Goal: Task Accomplishment & Management: Use online tool/utility

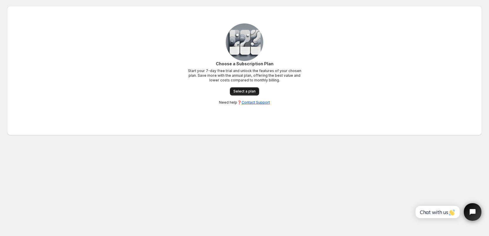
click at [247, 92] on span "Select a plan" at bounding box center [244, 91] width 22 height 5
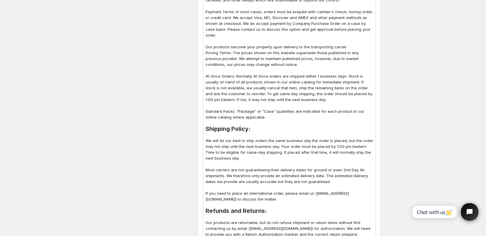
scroll to position [146, 0]
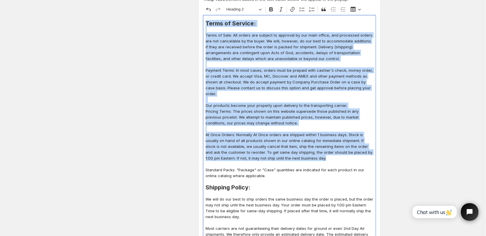
drag, startPoint x: 207, startPoint y: 23, endPoint x: 319, endPoint y: 154, distance: 172.8
copy div "Lorem ip Dolorsi: Ametc ad Elit: Sed doeius tem incidid ut laboreet do mag aliq…"
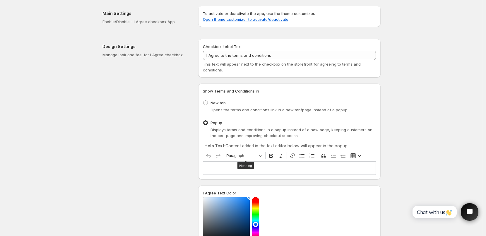
click at [226, 169] on p "Editor editing area: main. Press Alt+0 for help." at bounding box center [289, 168] width 168 height 6
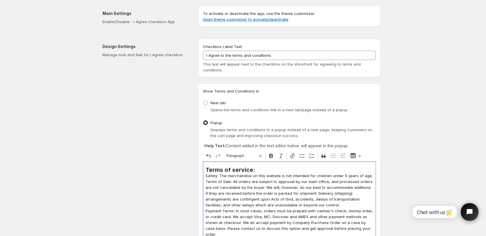
scroll to position [54, 0]
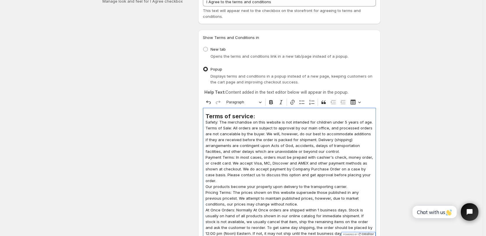
click at [260, 117] on h2 "Terms of service:" at bounding box center [289, 116] width 168 height 6
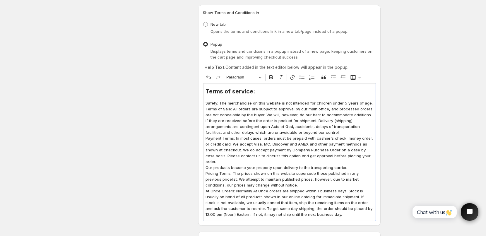
scroll to position [112, 0]
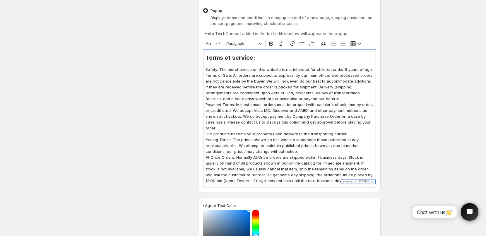
click at [370, 71] on p "Safety: The merchandise on this website is not intended for children under 5 ye…" at bounding box center [289, 69] width 168 height 6
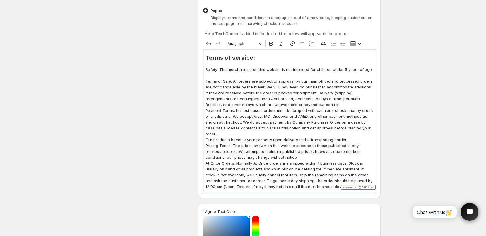
click at [310, 104] on p "Terms of Sale: All orders are subject to approval by our main office, and proce…" at bounding box center [289, 92] width 168 height 29
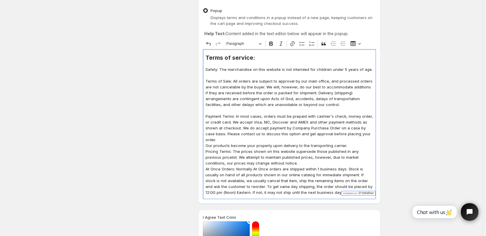
click at [350, 142] on p "Our products become your property upon delivery to the transporting carrier." at bounding box center [289, 145] width 168 height 6
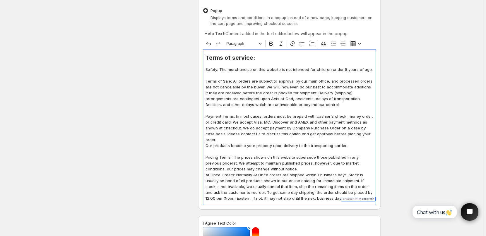
click at [283, 163] on p "Pricing Terms: The prices shown on this website supersede those published in an…" at bounding box center [289, 163] width 168 height 18
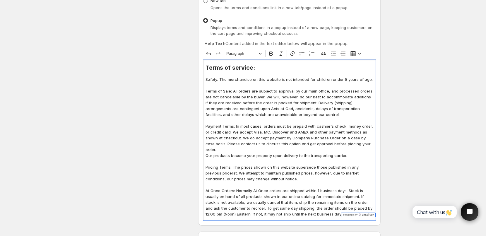
scroll to position [83, 0]
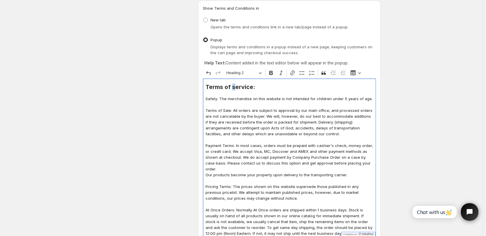
click at [235, 86] on h2 "Terms of service:" at bounding box center [289, 87] width 168 height 6
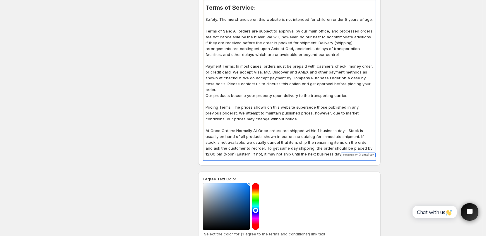
scroll to position [171, 0]
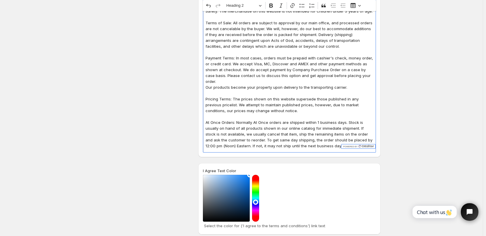
click at [326, 140] on p "At Once Orders: Normally At Once orders are shipped within 1 business days. Sto…" at bounding box center [289, 133] width 168 height 29
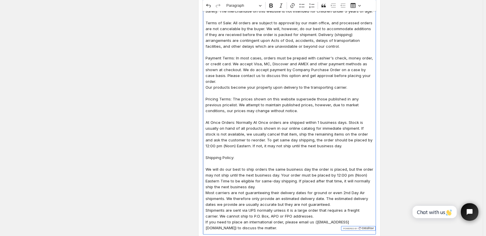
click at [271, 182] on p "We will do our best to ship orders the same business day the order is placed, b…" at bounding box center [289, 177] width 168 height 23
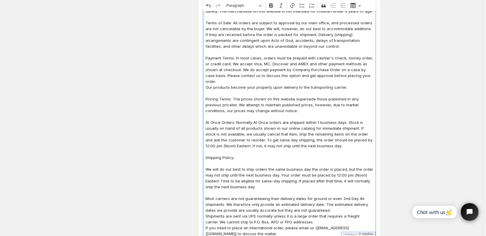
click at [334, 205] on p "Most carriers are not guaranteeing their delivery dates for ground or even 2nd …" at bounding box center [289, 204] width 168 height 18
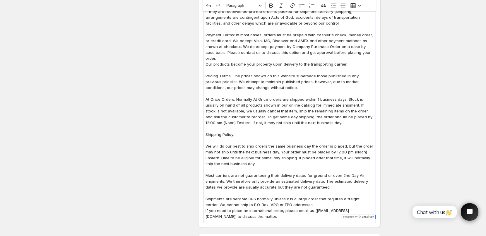
scroll to position [229, 0]
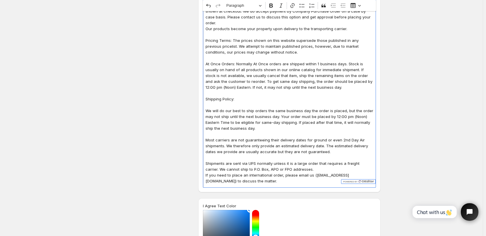
click at [318, 165] on p "Shipments are sent via UPS normally unless it is a large order that requires a …" at bounding box center [289, 166] width 168 height 12
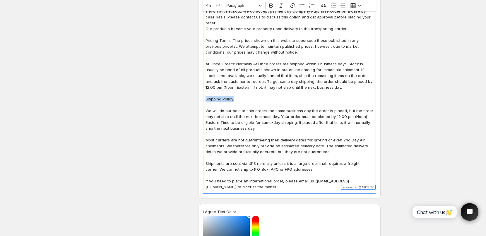
drag, startPoint x: 207, startPoint y: 92, endPoint x: 238, endPoint y: 93, distance: 30.7
click at [238, 96] on p "Shipping Policy:" at bounding box center [289, 99] width 168 height 6
click at [242, 9] on span "Paragraph" at bounding box center [241, 5] width 30 height 7
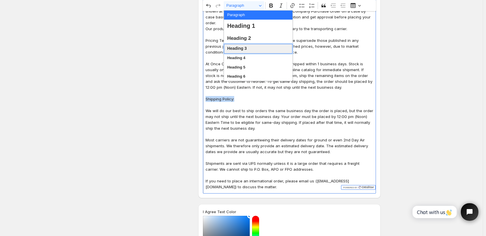
click at [242, 48] on span "Heading 3" at bounding box center [237, 49] width 20 height 8
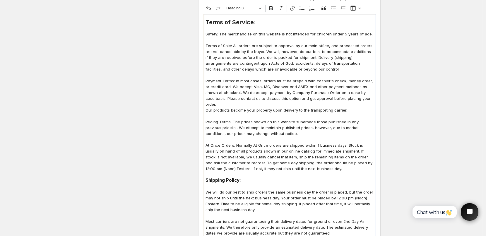
scroll to position [141, 0]
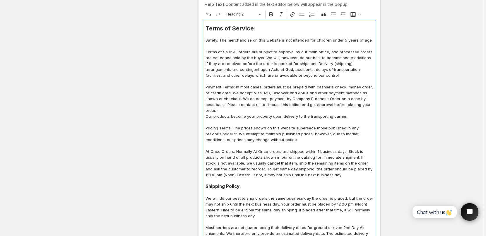
click at [238, 30] on h2 "Terms of Service:" at bounding box center [289, 28] width 168 height 6
drag, startPoint x: 207, startPoint y: 182, endPoint x: 244, endPoint y: 181, distance: 37.8
click at [244, 183] on h3 "Shipping Policy:" at bounding box center [289, 186] width 168 height 6
click at [259, 15] on button "Heading 3" at bounding box center [244, 14] width 40 height 9
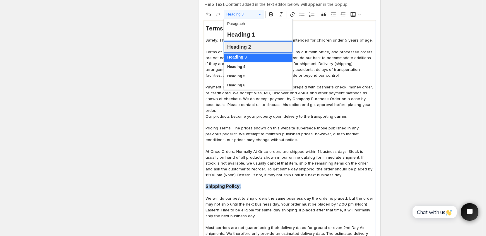
click at [247, 48] on span "Heading 2" at bounding box center [239, 46] width 24 height 9
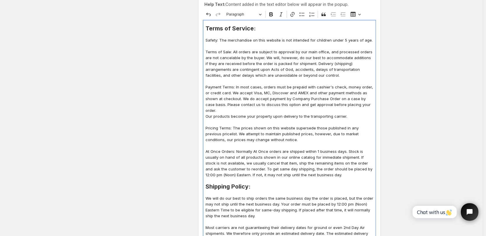
click at [271, 125] on p "Pricing Terms: The prices shown on this website supersede those published in an…" at bounding box center [289, 134] width 168 height 18
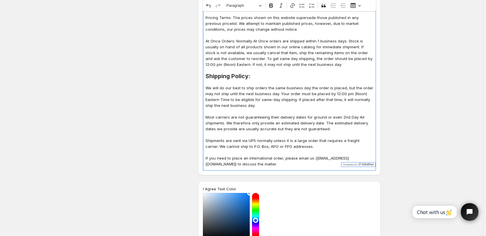
scroll to position [288, 0]
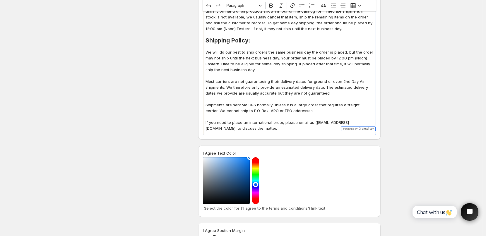
click at [253, 126] on div "Terms of Service: Safety: The merchandise on this website is not intended for c…" at bounding box center [289, 4] width 173 height 261
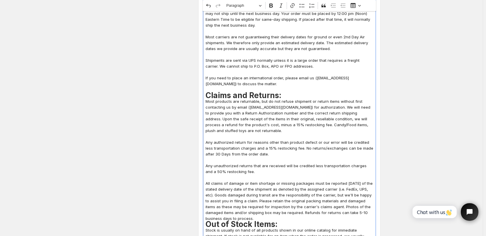
scroll to position [323, 0]
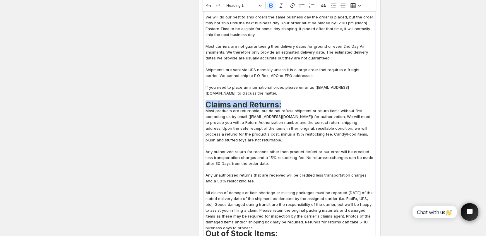
drag, startPoint x: 285, startPoint y: 97, endPoint x: 208, endPoint y: 101, distance: 77.6
click at [208, 102] on h1 "Claims and Returns:" at bounding box center [289, 105] width 168 height 6
click at [253, 7] on span "Heading 1" at bounding box center [241, 5] width 30 height 7
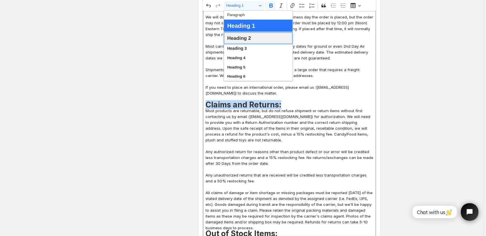
click at [240, 39] on span "Heading 2" at bounding box center [239, 38] width 24 height 9
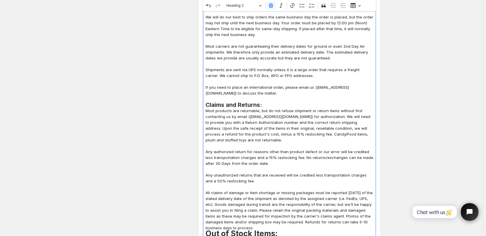
click at [268, 102] on h2 "Claims and Returns:" at bounding box center [289, 105] width 168 height 6
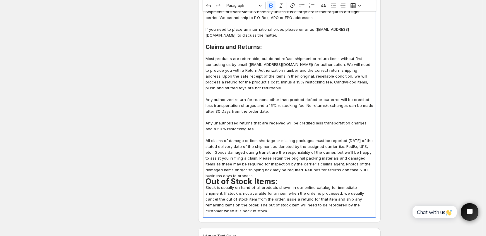
scroll to position [381, 0]
click at [264, 168] on p "Most products are returnable, but do not refuse shipment or return items withou…" at bounding box center [289, 116] width 168 height 123
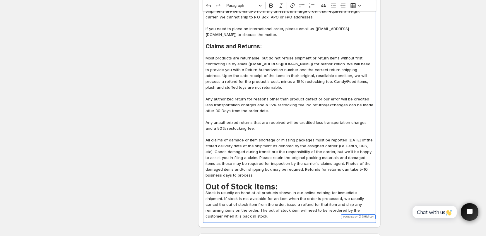
click at [241, 182] on strong "Out of Stock Items:" at bounding box center [241, 186] width 72 height 9
drag, startPoint x: 208, startPoint y: 180, endPoint x: 281, endPoint y: 178, distance: 72.6
click at [281, 184] on h1 "Out of Stock Items:" at bounding box center [289, 187] width 168 height 6
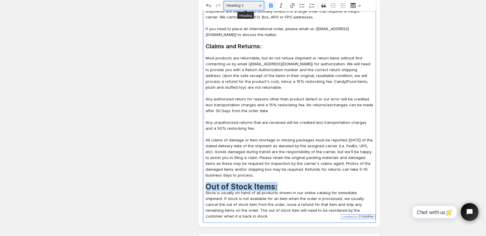
click at [262, 6] on button "Heading 1" at bounding box center [244, 5] width 40 height 9
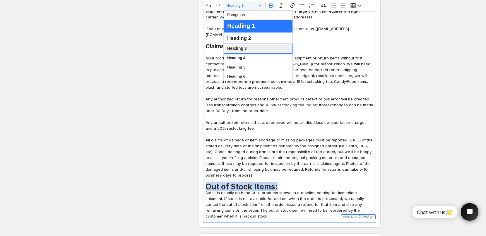
click at [244, 47] on span "Heading 3" at bounding box center [237, 49] width 20 height 8
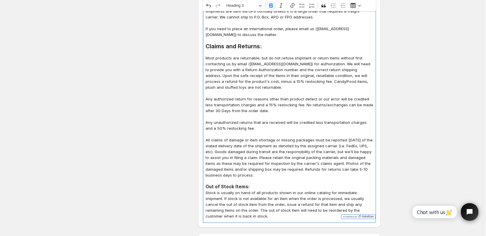
click at [264, 161] on p "Most products are returnable, but do not refuse shipment or return items withou…" at bounding box center [289, 116] width 168 height 123
click at [256, 184] on h3 "Out of Stock Items:" at bounding box center [289, 187] width 168 height 6
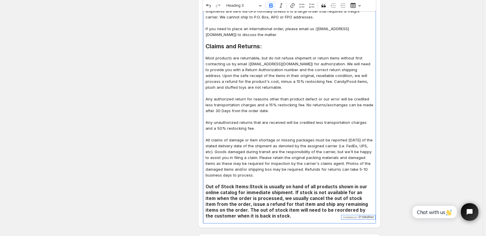
scroll to position [469, 0]
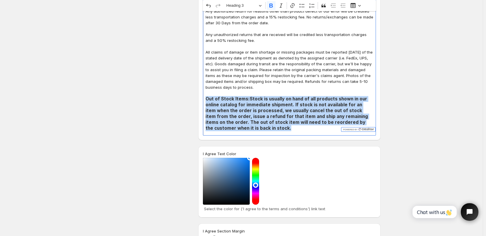
drag, startPoint x: 207, startPoint y: 93, endPoint x: 241, endPoint y: 122, distance: 44.2
click at [241, 122] on h3 "Out of Stock Items: Stock is usually on hand of all products shown in our onlin…" at bounding box center [289, 113] width 168 height 35
click at [239, 6] on span "Heading 3" at bounding box center [241, 5] width 30 height 7
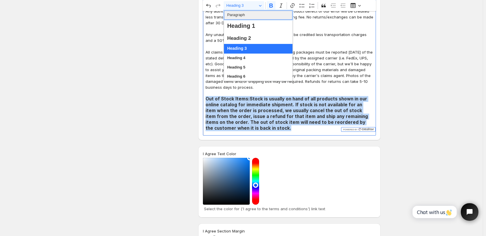
click at [238, 16] on span "Paragraph" at bounding box center [236, 14] width 18 height 7
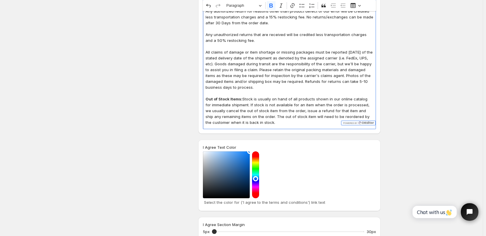
click at [259, 49] on p "Most products are returnable, but do not refuse shipment or return items withou…" at bounding box center [289, 28] width 168 height 123
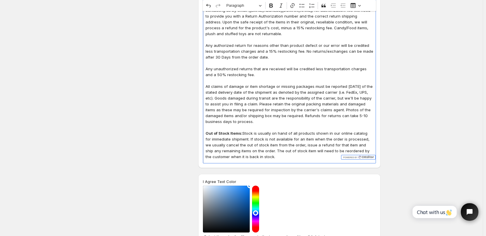
scroll to position [440, 0]
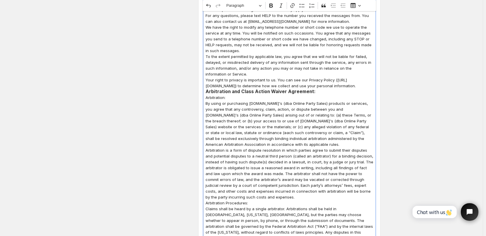
scroll to position [662, 0]
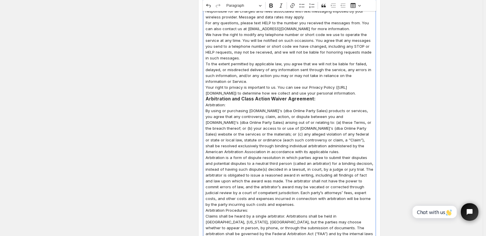
click at [245, 103] on p "Arbitration:" at bounding box center [289, 105] width 168 height 6
click at [279, 94] on p "Your right to privacy is important to us. You can see our Privacy Policy ([URL]…" at bounding box center [289, 90] width 168 height 12
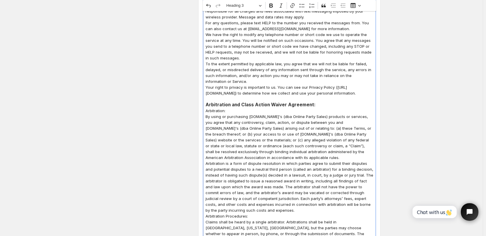
click at [221, 103] on h3 "Arbitration and Class Action Waiver Agreement:" at bounding box center [289, 105] width 168 height 6
drag, startPoint x: 207, startPoint y: 105, endPoint x: 332, endPoint y: 105, distance: 124.9
click at [332, 105] on h3 "Arbitration and Class Action Waiver Agreement:" at bounding box center [289, 105] width 168 height 6
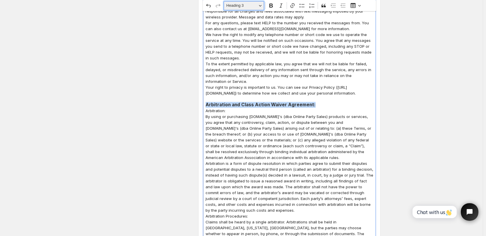
click at [262, 5] on button "Heading 3" at bounding box center [244, 5] width 40 height 9
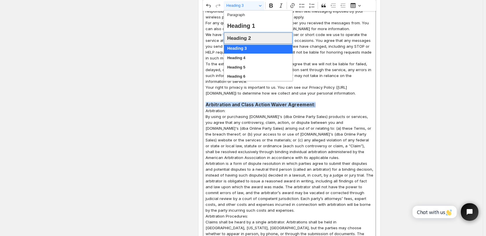
click at [245, 40] on span "Heading 2" at bounding box center [239, 38] width 24 height 9
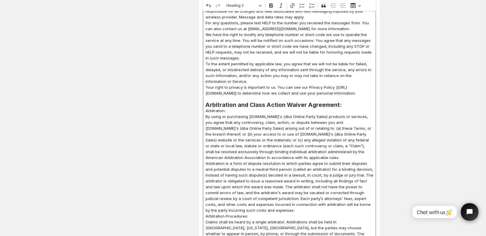
click at [343, 104] on h2 "Arbitration and Class Action Waiver Agreement:" at bounding box center [289, 105] width 168 height 6
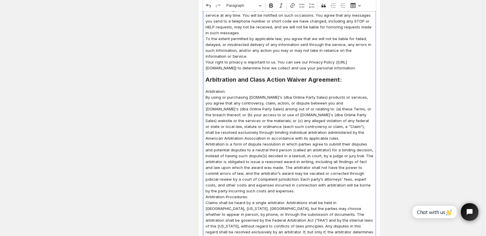
scroll to position [721, 0]
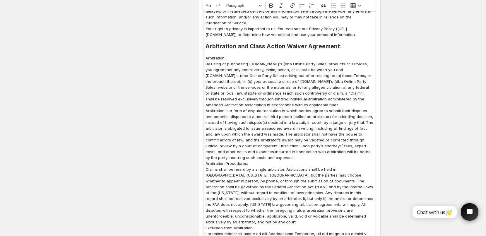
click at [282, 159] on p "Arbitration is a form of dispute resolution in which parties agree to submit th…" at bounding box center [289, 134] width 168 height 53
click at [338, 104] on p "By using or purchasing [DOMAIN_NAME]'s (dba Online Party Sales) products or ser…" at bounding box center [289, 84] width 168 height 47
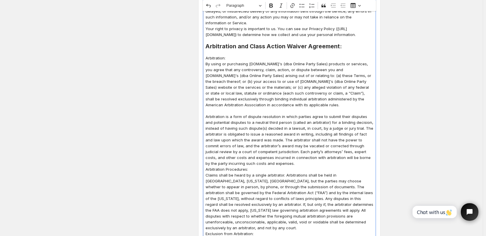
click at [273, 164] on p "Arbitration is a form of dispute resolution in which parties agree to submit th…" at bounding box center [289, 140] width 168 height 53
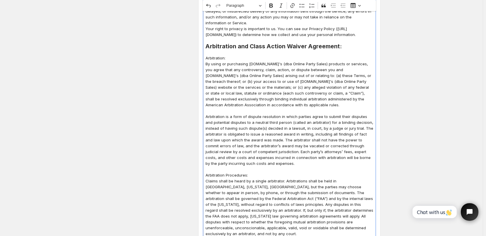
click at [259, 174] on p "Arbitration Procedures:" at bounding box center [289, 175] width 168 height 6
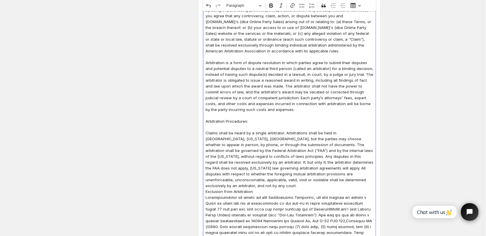
scroll to position [779, 0]
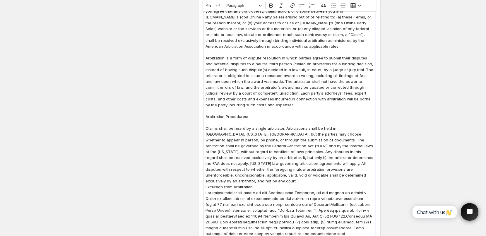
click at [336, 175] on p "Claims shall be heard by a single arbitrator. Arbitrations shall be held in [GE…" at bounding box center [289, 154] width 168 height 59
click at [257, 190] on p "Exclusion from Arbitration:" at bounding box center [289, 193] width 168 height 6
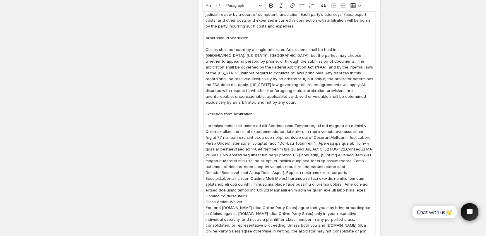
scroll to position [867, 0]
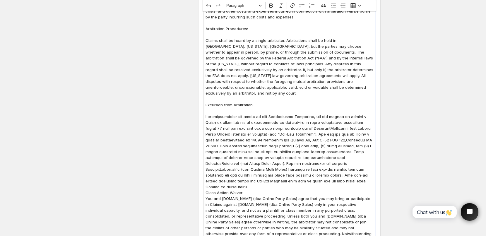
click at [315, 175] on p "Editor editing area: main. Press Alt+0 for help." at bounding box center [289, 152] width 168 height 76
click at [248, 195] on p "Class Action Waiver:" at bounding box center [289, 198] width 168 height 6
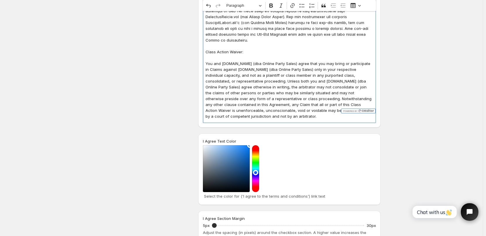
scroll to position [1006, 0]
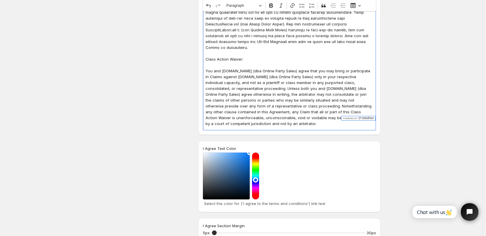
click at [298, 112] on p "You and [DOMAIN_NAME] (dba Online Party Sales) agree that you may bring or part…" at bounding box center [289, 97] width 168 height 59
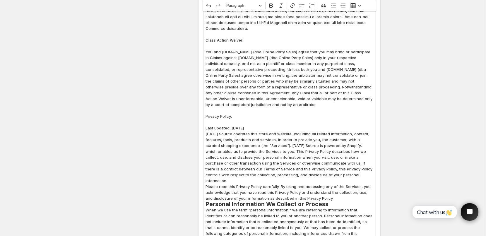
scroll to position [1022, 0]
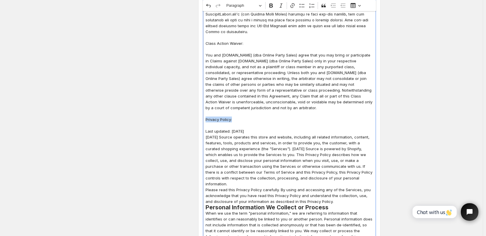
drag, startPoint x: 207, startPoint y: 108, endPoint x: 234, endPoint y: 109, distance: 27.8
click at [234, 116] on p "Privacy Policy:" at bounding box center [289, 119] width 168 height 6
click at [239, 7] on span "Paragraph" at bounding box center [241, 5] width 30 height 7
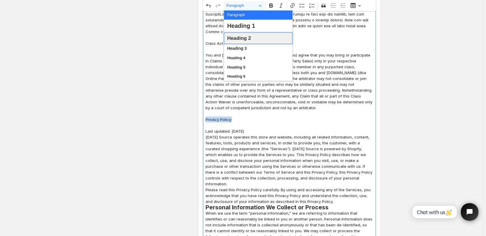
click at [247, 39] on span "Heading 2" at bounding box center [239, 38] width 24 height 9
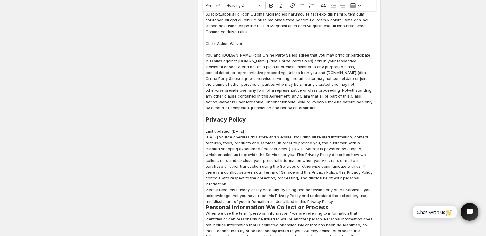
click at [276, 116] on h2 "Privacy Policy:" at bounding box center [289, 119] width 168 height 6
click at [275, 128] on p "Last updated: [DATE]" at bounding box center [289, 131] width 168 height 6
click at [257, 128] on p "Last updated: [DATE]" at bounding box center [289, 131] width 168 height 6
click at [282, 128] on p "Last updated: [DATE]" at bounding box center [289, 131] width 168 height 6
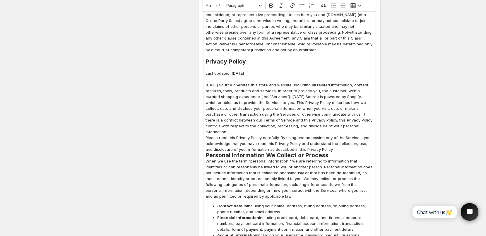
scroll to position [1080, 0]
click at [329, 134] on p "Please read this Privacy Policy carefully. By using and accessing any of the Se…" at bounding box center [289, 143] width 168 height 18
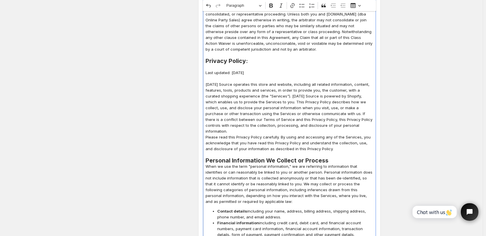
click at [334, 157] on h2 "Personal Information We Collect or Process" at bounding box center [289, 160] width 168 height 6
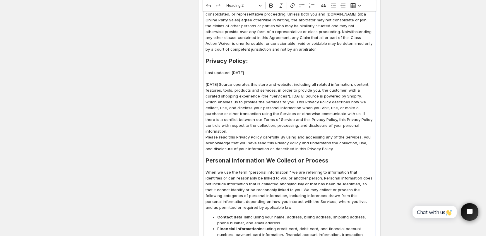
click at [261, 157] on h2 "Personal Information We Collect or Process" at bounding box center [289, 160] width 168 height 6
drag, startPoint x: 207, startPoint y: 142, endPoint x: 337, endPoint y: 142, distance: 130.5
click at [337, 157] on h2 "Personal Information We Collect or Process" at bounding box center [289, 160] width 168 height 6
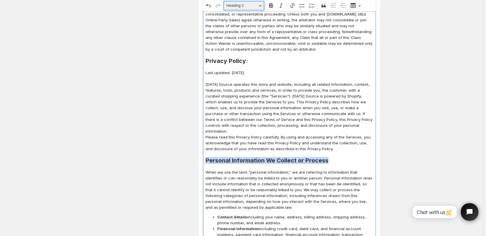
click at [260, 7] on button "Heading 2" at bounding box center [244, 5] width 40 height 9
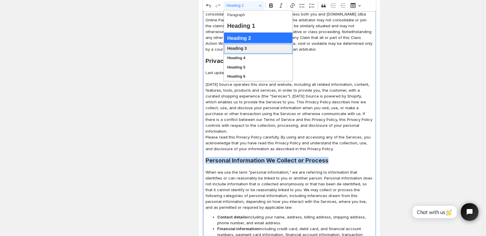
click at [240, 49] on span "Heading 3" at bounding box center [237, 49] width 20 height 8
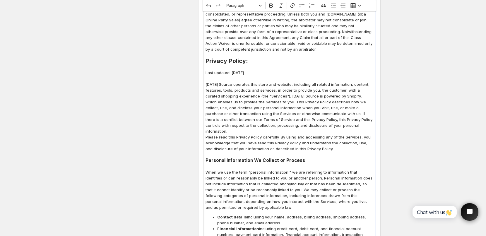
click at [322, 104] on p "[DATE] Source operates this store and website, including all related informatio…" at bounding box center [289, 107] width 168 height 53
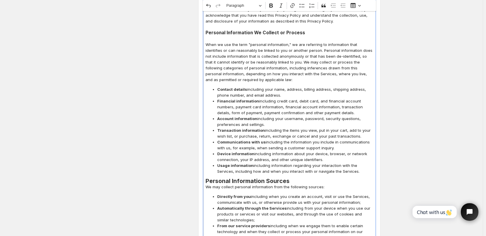
scroll to position [1197, 0]
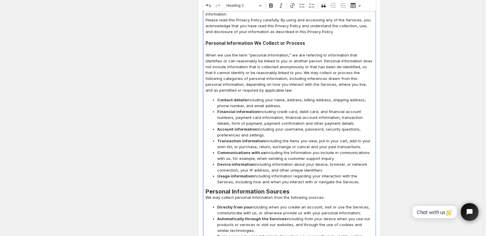
click at [208, 188] on h2 "Personal Information Sources" at bounding box center [289, 191] width 168 height 6
drag, startPoint x: 207, startPoint y: 173, endPoint x: 296, endPoint y: 172, distance: 89.0
click at [296, 188] on h2 "Personal Information Sources" at bounding box center [289, 191] width 168 height 6
click at [264, 7] on button "Heading 2" at bounding box center [244, 5] width 40 height 9
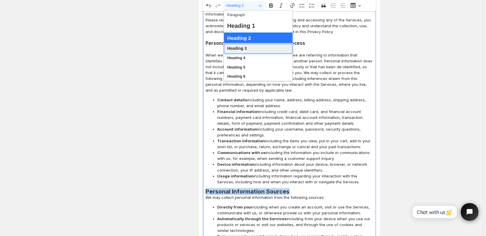
click at [247, 48] on span "Heading 3" at bounding box center [237, 49] width 20 height 8
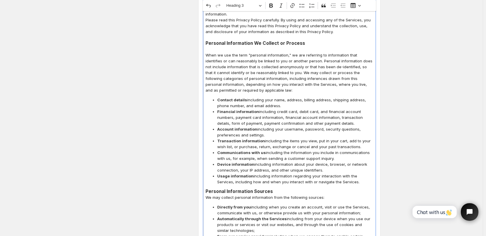
click at [307, 126] on span "Account information including your username, password, security questions, pref…" at bounding box center [295, 132] width 156 height 12
click at [281, 188] on h3 "Personal Information Sources" at bounding box center [289, 191] width 168 height 6
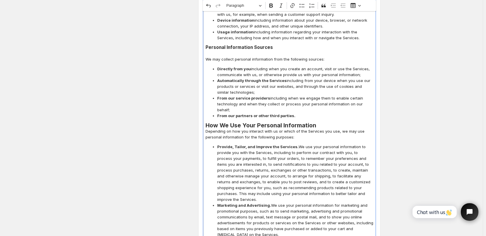
scroll to position [1344, 0]
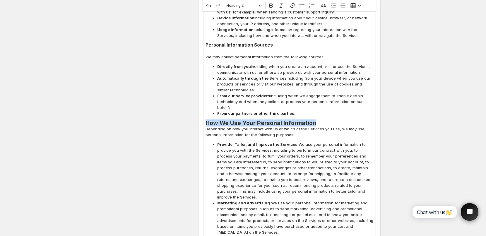
drag, startPoint x: 208, startPoint y: 98, endPoint x: 318, endPoint y: 98, distance: 110.3
click at [318, 120] on h2 "How We Use Your Personal Information" at bounding box center [289, 123] width 168 height 6
click at [263, 4] on button "Heading 2" at bounding box center [244, 5] width 40 height 9
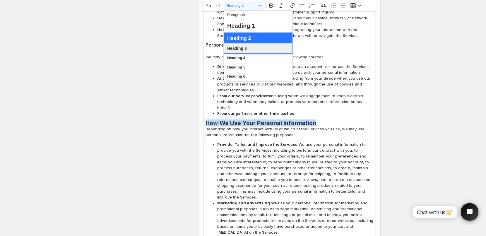
click at [245, 50] on span "Heading 3" at bounding box center [237, 49] width 20 height 8
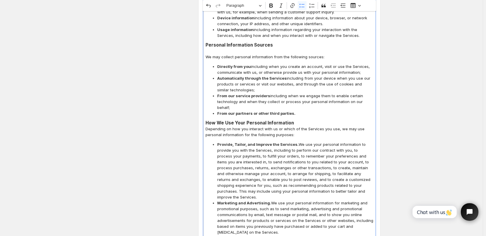
click at [348, 141] on span "Provide, Tailor, and Improve the Services. We use your personal information to …" at bounding box center [295, 170] width 156 height 59
click at [302, 120] on h3 "How We Use Your Personal Information" at bounding box center [289, 123] width 168 height 6
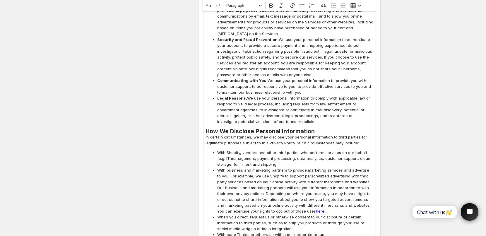
scroll to position [1548, 0]
click at [314, 128] on h2 "How We Disclose Personal Information" at bounding box center [289, 131] width 168 height 6
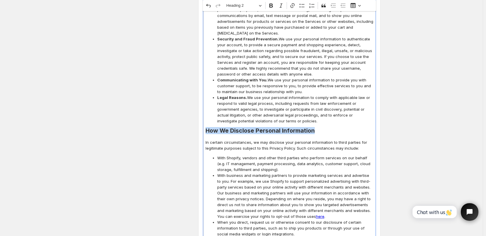
drag, startPoint x: 208, startPoint y: 102, endPoint x: 320, endPoint y: 103, distance: 112.1
click at [320, 128] on h2 "How We Disclose Personal Information" at bounding box center [289, 131] width 168 height 6
click at [263, 4] on button "Heading 2" at bounding box center [244, 5] width 40 height 9
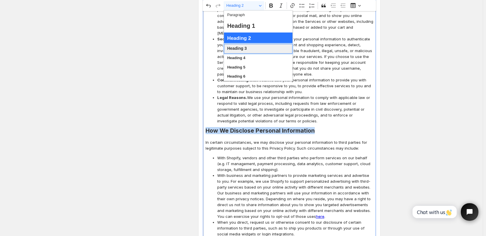
click at [243, 48] on span "Heading 3" at bounding box center [237, 49] width 20 height 8
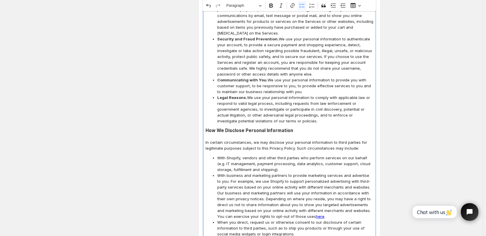
click at [317, 94] on span "Legal Reasons. We use your personal information to comply with applicable law o…" at bounding box center [295, 108] width 156 height 29
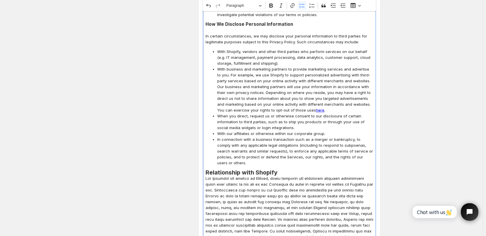
scroll to position [1636, 0]
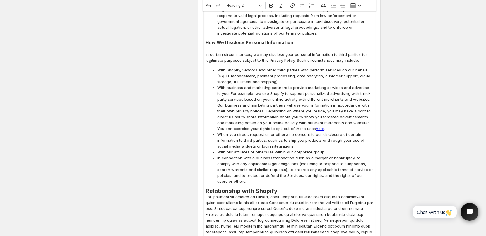
click at [281, 188] on h2 "Relationship with Shopify" at bounding box center [289, 191] width 168 height 6
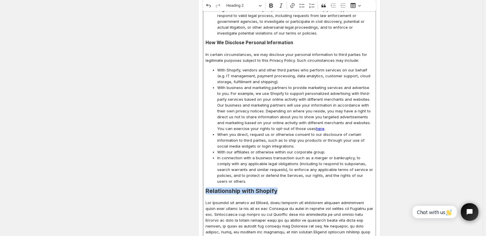
drag, startPoint x: 208, startPoint y: 156, endPoint x: 278, endPoint y: 157, distance: 70.5
click at [278, 188] on h2 "Relationship with Shopify" at bounding box center [289, 191] width 168 height 6
click at [262, 4] on button "Heading 2" at bounding box center [244, 5] width 40 height 9
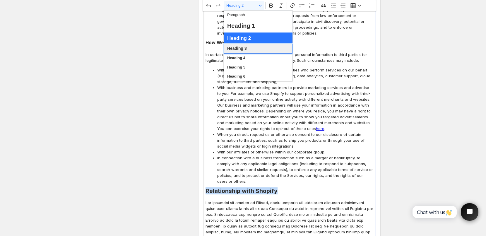
click at [245, 48] on span "Heading 3" at bounding box center [237, 49] width 20 height 8
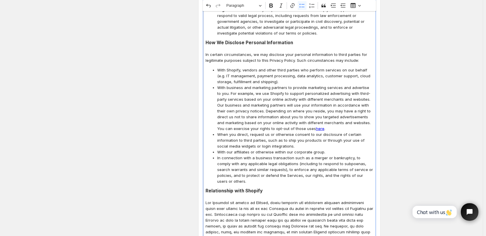
click at [290, 90] on span "With business and marketing partners to provide marketing services and advertis…" at bounding box center [295, 108] width 156 height 47
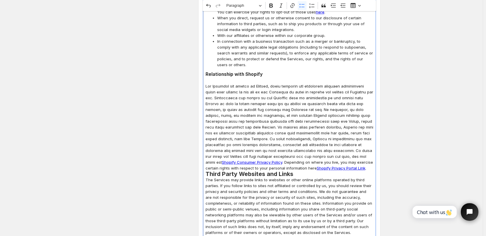
scroll to position [1753, 0]
click at [316, 133] on p "Shopify Consumer Privacy Policy . Depending on where you live, you may exercise…" at bounding box center [289, 127] width 168 height 88
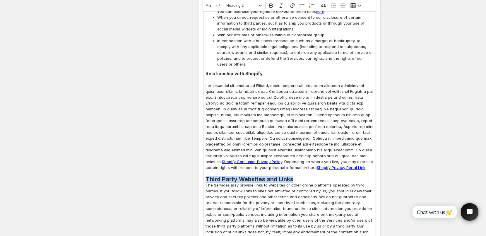
drag, startPoint x: 208, startPoint y: 145, endPoint x: 307, endPoint y: 144, distance: 98.9
click at [307, 176] on h2 "Third Party Websites and Links" at bounding box center [289, 179] width 168 height 6
click at [263, 8] on button "Heading 2" at bounding box center [244, 5] width 40 height 9
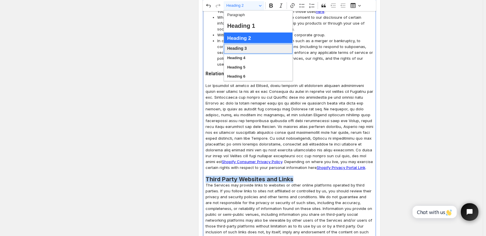
click at [241, 47] on span "Heading 3" at bounding box center [237, 49] width 20 height 8
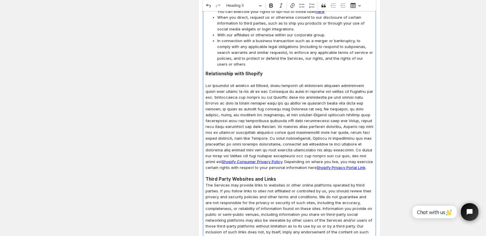
click at [280, 176] on h3 "Third Party Websites and Links" at bounding box center [289, 179] width 168 height 6
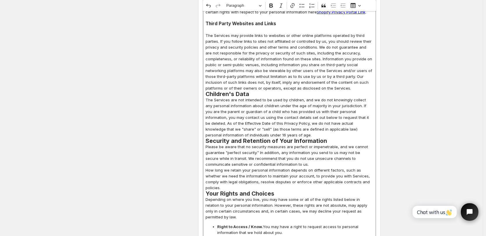
scroll to position [1900, 0]
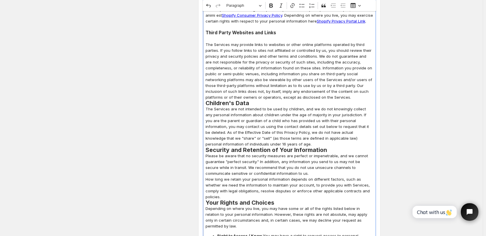
click at [350, 62] on p "The Services may provide links to websites or other online platforms operated b…" at bounding box center [289, 71] width 168 height 59
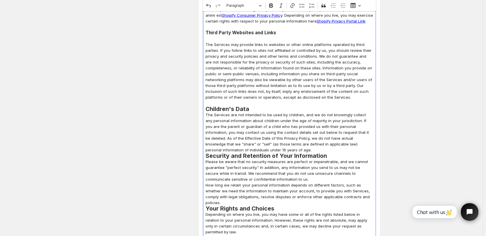
click at [264, 106] on h2 "Children's Data" at bounding box center [289, 109] width 168 height 6
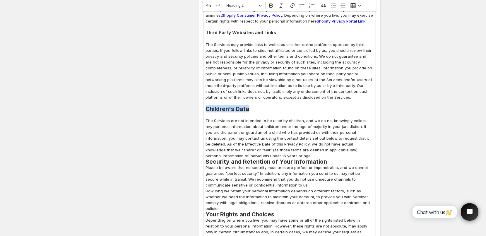
drag, startPoint x: 207, startPoint y: 73, endPoint x: 255, endPoint y: 76, distance: 48.0
click at [255, 106] on h2 "Children's Data" at bounding box center [289, 109] width 168 height 6
click at [262, 6] on button "Heading 2" at bounding box center [244, 5] width 40 height 9
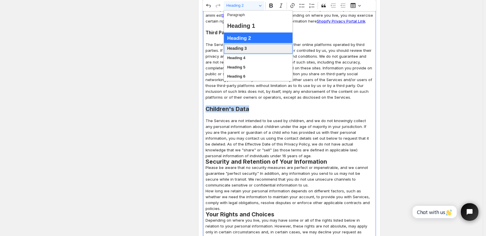
click at [236, 49] on span "Heading 3" at bounding box center [237, 49] width 20 height 8
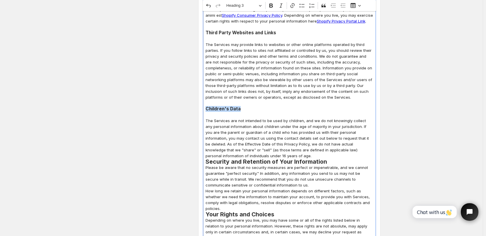
click at [280, 106] on h3 "Children's Data" at bounding box center [289, 109] width 168 height 6
click at [259, 121] on p "The Services are not intended to be used by children, and we do not knowingly c…" at bounding box center [289, 138] width 168 height 41
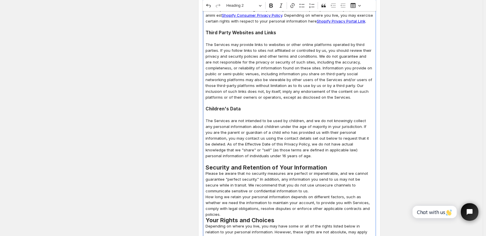
click at [334, 164] on h2 "Security and Retention of Your Information" at bounding box center [289, 167] width 168 height 6
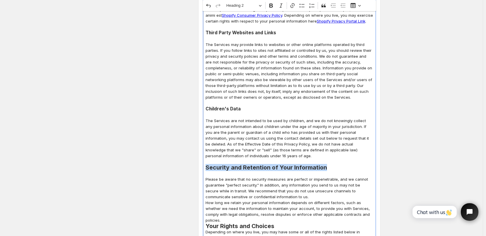
drag, startPoint x: 208, startPoint y: 133, endPoint x: 341, endPoint y: 133, distance: 132.8
click at [341, 164] on h2 "Security and Retention of Your Information" at bounding box center [289, 167] width 168 height 6
click at [261, 8] on button "Heading 2" at bounding box center [244, 5] width 40 height 9
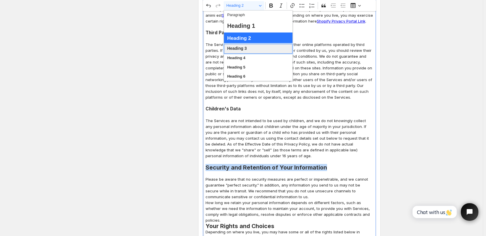
click at [248, 49] on button "Heading 3" at bounding box center [258, 49] width 68 height 10
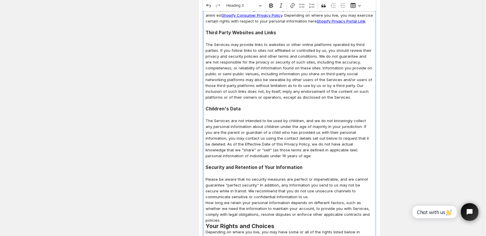
click at [295, 100] on p "Editor editing area: main. Press Alt+0 for help." at bounding box center [289, 103] width 168 height 6
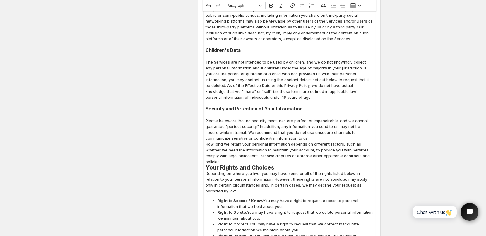
click at [363, 141] on p "How long we retain your personal information depends on different factors, such…" at bounding box center [289, 152] width 168 height 23
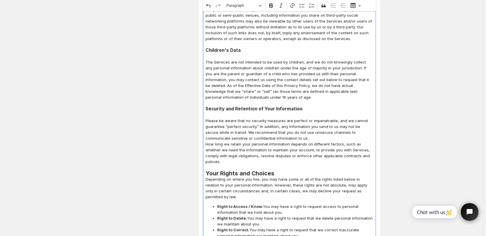
click at [294, 170] on h2 "Your Rights and Choices" at bounding box center [289, 173] width 168 height 6
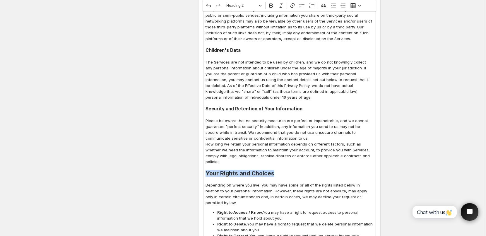
drag, startPoint x: 208, startPoint y: 132, endPoint x: 281, endPoint y: 132, distance: 73.1
click at [281, 170] on h2 "Your Rights and Choices" at bounding box center [289, 173] width 168 height 6
click at [262, 5] on button "Heading 2" at bounding box center [244, 5] width 40 height 9
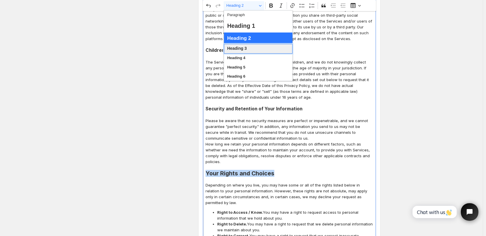
click at [244, 47] on span "Heading 3" at bounding box center [237, 49] width 20 height 8
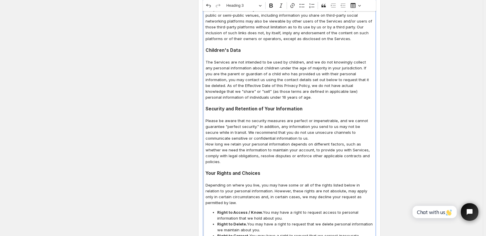
click at [281, 106] on h3 "Security and Retention of Your Information" at bounding box center [289, 109] width 168 height 6
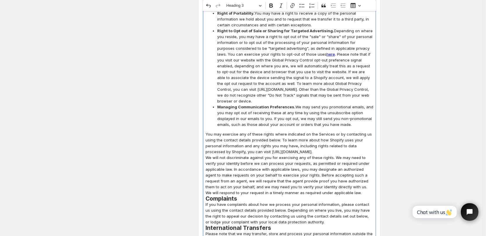
scroll to position [2251, 0]
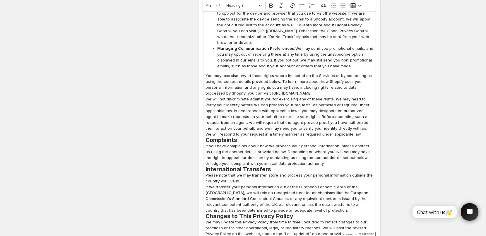
click at [331, 96] on p "We will not discriminate against you for exercising any of these rights. We may…" at bounding box center [289, 116] width 168 height 41
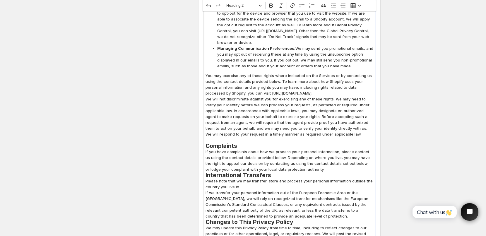
click at [254, 143] on h2 "Complaints" at bounding box center [289, 146] width 168 height 6
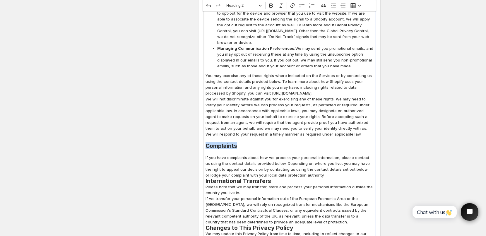
drag, startPoint x: 207, startPoint y: 105, endPoint x: 242, endPoint y: 104, distance: 34.8
click at [242, 143] on h2 "Complaints" at bounding box center [289, 146] width 168 height 6
click at [255, 4] on span "Heading 2" at bounding box center [241, 5] width 30 height 7
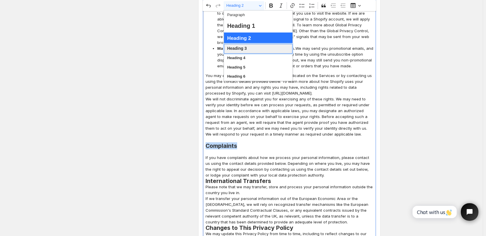
click at [242, 48] on span "Heading 3" at bounding box center [237, 49] width 20 height 8
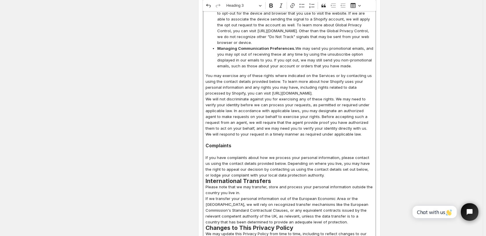
click at [270, 96] on p "We will not discriminate against you for exercising any of these rights. We may…" at bounding box center [289, 116] width 168 height 41
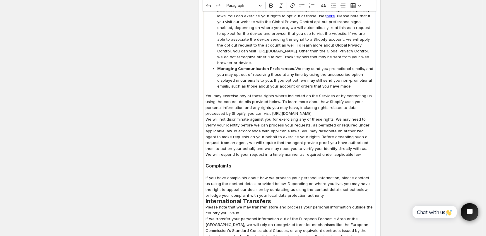
scroll to position [2221, 0]
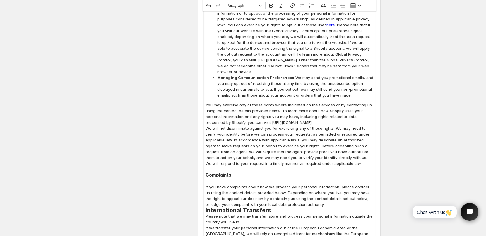
click at [323, 184] on p "If you have complaints about how we process your personal information, please c…" at bounding box center [289, 195] width 168 height 23
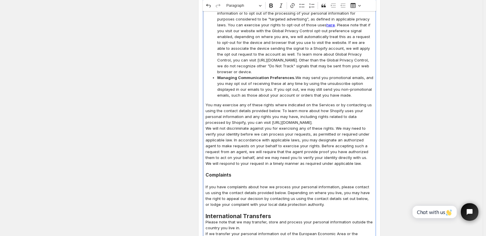
click at [281, 213] on h2 "International Transfers" at bounding box center [289, 216] width 168 height 6
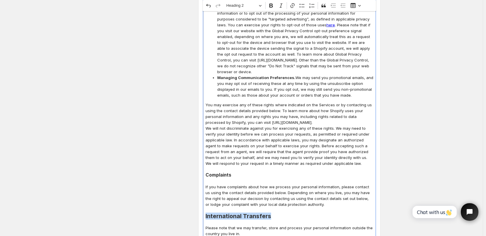
drag, startPoint x: 205, startPoint y: 175, endPoint x: 280, endPoint y: 175, distance: 74.9
click at [262, 6] on button "Heading 2" at bounding box center [244, 5] width 40 height 9
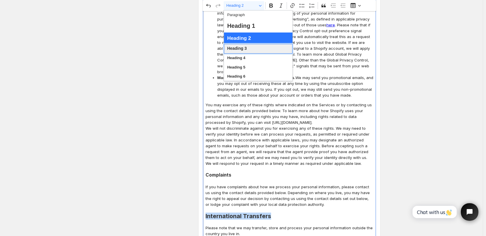
click at [241, 49] on span "Heading 3" at bounding box center [237, 49] width 20 height 8
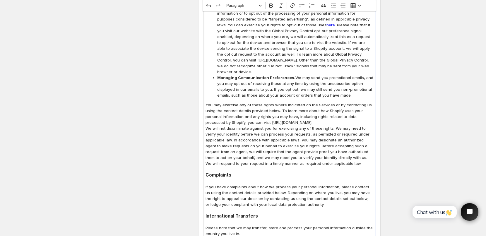
click at [291, 125] on p "We will not discriminate against you for exercising any of these rights. We may…" at bounding box center [289, 145] width 168 height 41
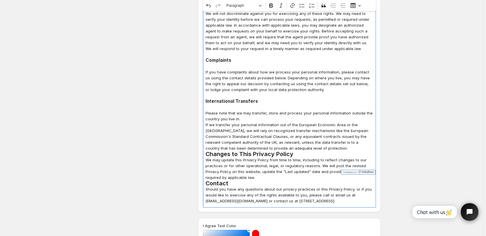
scroll to position [2338, 0]
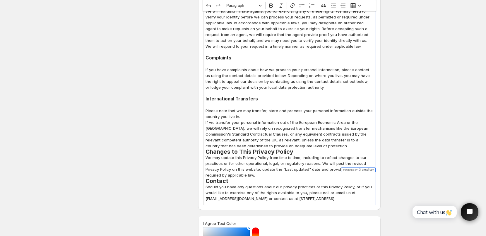
click at [313, 119] on p "If we transfer your personal information out of the European Economic Area or t…" at bounding box center [289, 133] width 168 height 29
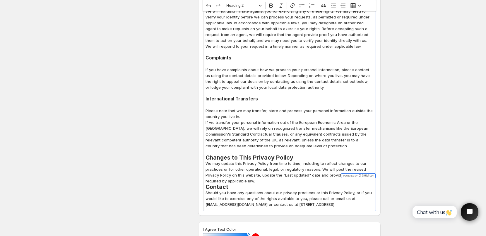
click at [298, 154] on h2 "Changes to This Privacy Policy" at bounding box center [289, 157] width 168 height 6
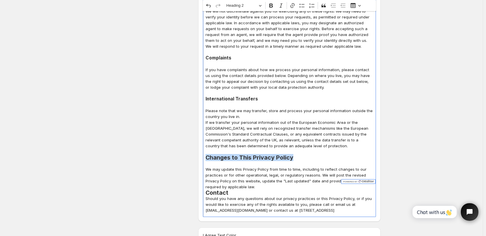
drag, startPoint x: 206, startPoint y: 116, endPoint x: 301, endPoint y: 114, distance: 95.4
click at [262, 5] on button "Heading 2" at bounding box center [244, 5] width 40 height 9
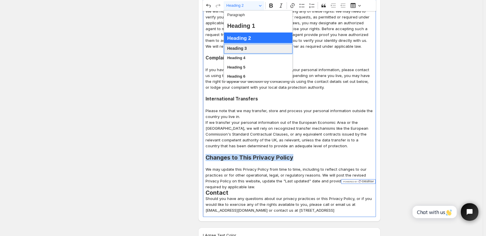
click at [245, 48] on span "Heading 3" at bounding box center [237, 49] width 20 height 8
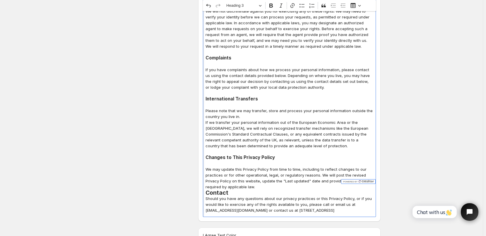
click at [298, 119] on p "If we transfer your personal information out of the European Economic Area or t…" at bounding box center [289, 133] width 168 height 29
click at [265, 166] on p "We may update this Privacy Policy from time to time, including to reflect chang…" at bounding box center [289, 177] width 168 height 23
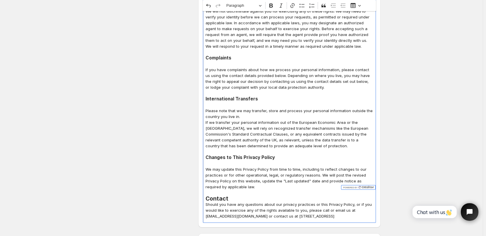
click at [235, 190] on p "Editor editing area: main. Press Alt+0 for help." at bounding box center [289, 193] width 168 height 6
click at [232, 195] on h2 "Contact" at bounding box center [289, 198] width 168 height 6
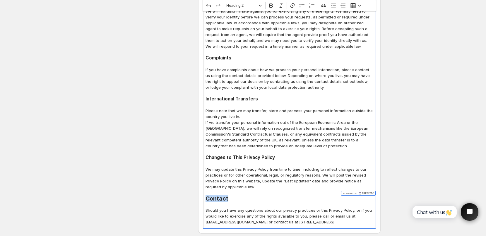
drag, startPoint x: 207, startPoint y: 158, endPoint x: 233, endPoint y: 158, distance: 25.5
click at [233, 195] on h2 "Contact" at bounding box center [289, 198] width 168 height 6
click at [262, 6] on button "Heading 2" at bounding box center [244, 5] width 40 height 9
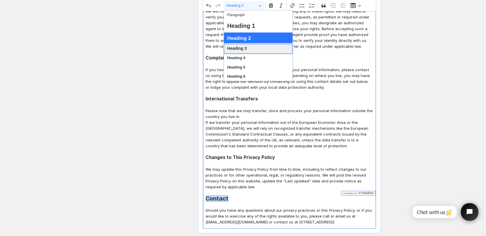
click at [247, 49] on span "Heading 3" at bounding box center [237, 49] width 20 height 8
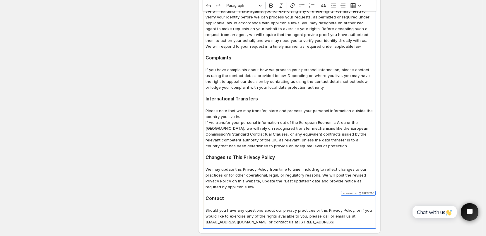
click at [296, 119] on p "If we transfer your personal information out of the European Economic Area or t…" at bounding box center [289, 133] width 168 height 29
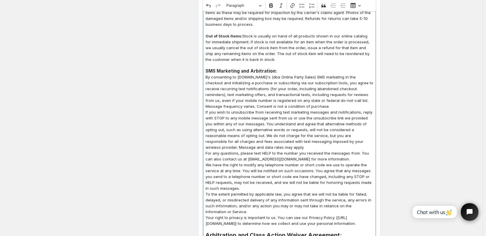
scroll to position [525, 0]
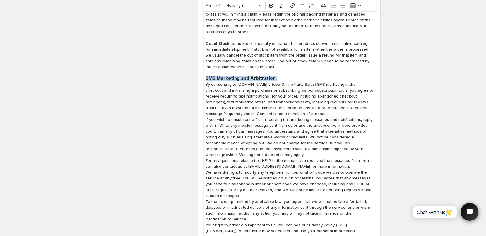
drag, startPoint x: 207, startPoint y: 72, endPoint x: 289, endPoint y: 74, distance: 82.2
click at [289, 75] on h3 "SMS Marketing and Arbitration:" at bounding box center [289, 78] width 168 height 6
click at [262, 8] on button "Heading 3" at bounding box center [244, 5] width 40 height 9
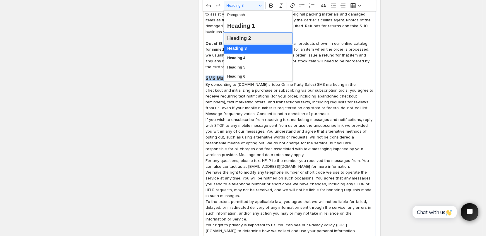
click at [247, 38] on span "Heading 2" at bounding box center [239, 38] width 24 height 9
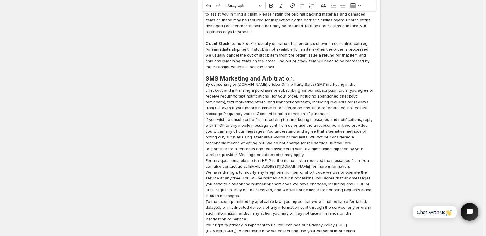
click at [297, 89] on p "By consenting to [DOMAIN_NAME]'s (dba Online Party Sales) SMS marketing in the …" at bounding box center [289, 98] width 168 height 35
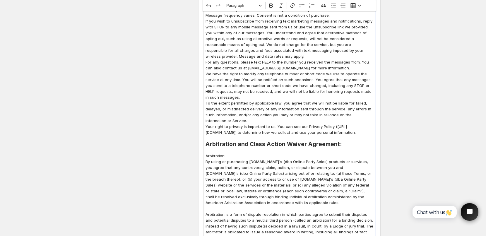
scroll to position [642, 0]
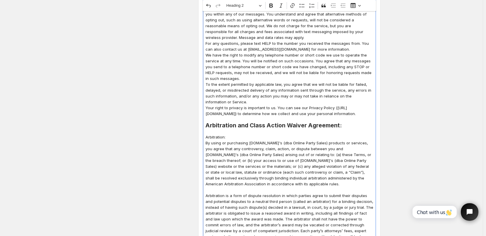
click at [259, 127] on h2 "Arbitration and Class Action Waiver Agreement:" at bounding box center [289, 125] width 168 height 6
drag, startPoint x: 207, startPoint y: 126, endPoint x: 344, endPoint y: 124, distance: 136.3
click at [344, 124] on h2 "Arbitration and Class Action Waiver Agreement:" at bounding box center [289, 125] width 168 height 6
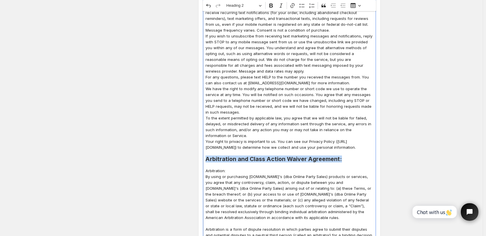
scroll to position [583, 0]
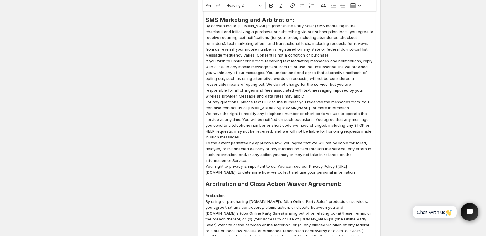
click at [330, 48] on p "By consenting to [DOMAIN_NAME]'s (dba Online Party Sales) SMS marketing in the …" at bounding box center [289, 40] width 168 height 35
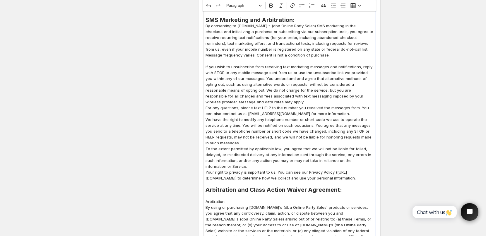
click at [256, 97] on p "If you wish to unsubscribe from receiving text marketing messages and notificat…" at bounding box center [289, 84] width 168 height 41
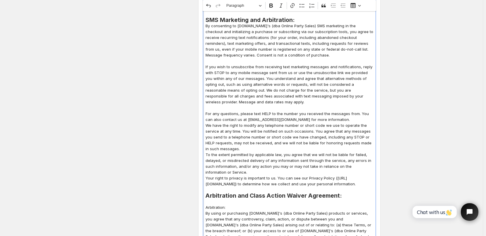
click at [344, 113] on p "For any questions, please text HELP to the number you received the messages fro…" at bounding box center [289, 117] width 168 height 12
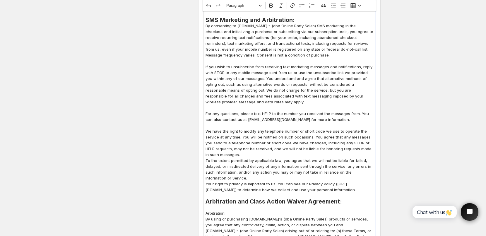
click at [242, 146] on p "We have the right to modify any telephone number or short code we use to operat…" at bounding box center [289, 142] width 168 height 29
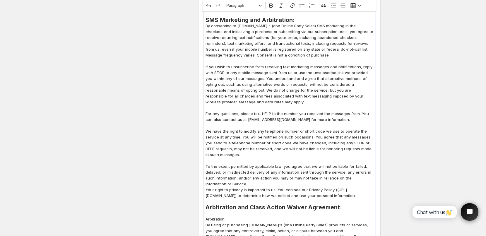
click at [234, 177] on p "To the extent permitted by applicable law, you agree that we will not be liable…" at bounding box center [289, 174] width 168 height 23
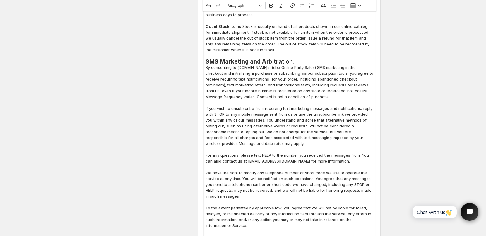
scroll to position [525, 0]
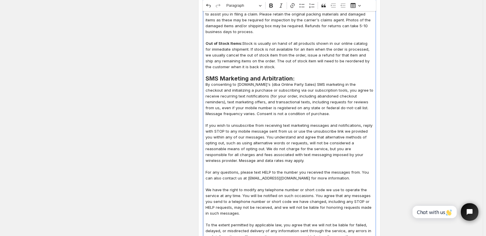
click at [301, 75] on h2 "SMS Marketing and Arbitration:" at bounding box center [289, 78] width 168 height 6
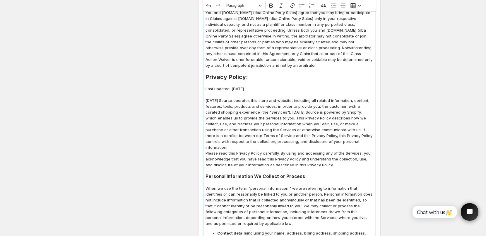
scroll to position [1110, 0]
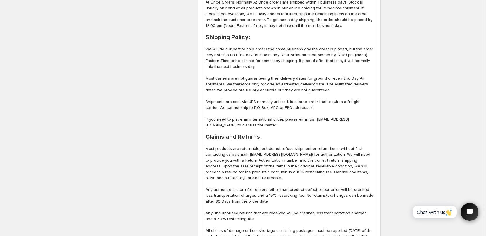
scroll to position [261, 0]
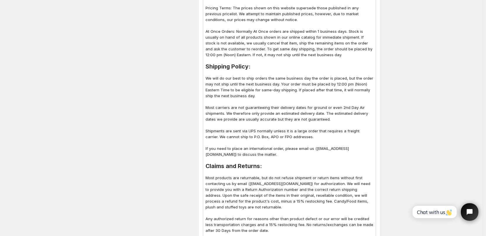
click at [222, 162] on strong "Claims and Returns:" at bounding box center [233, 165] width 56 height 7
click at [224, 64] on h2 "Shipping Policy:" at bounding box center [289, 67] width 168 height 6
drag, startPoint x: 206, startPoint y: 160, endPoint x: 275, endPoint y: 161, distance: 68.8
click at [273, 5] on icon "Editor toolbar" at bounding box center [271, 6] width 6 height 6
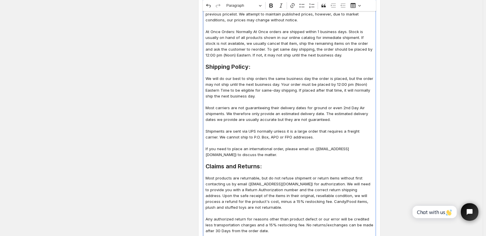
click at [282, 105] on p "Most carriers are not guaranteeing their delivery dates for ground or even 2nd …" at bounding box center [289, 114] width 168 height 18
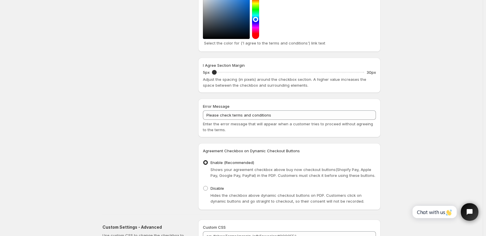
scroll to position [2633, 0]
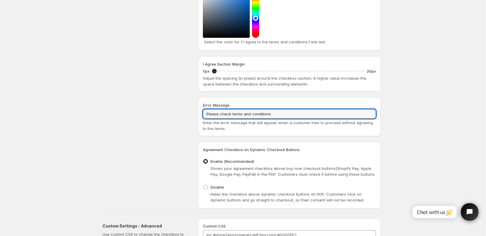
drag, startPoint x: 273, startPoint y: 78, endPoint x: 142, endPoint y: 78, distance: 131.1
paste input "To proceed to Checkout, you must agree to our"
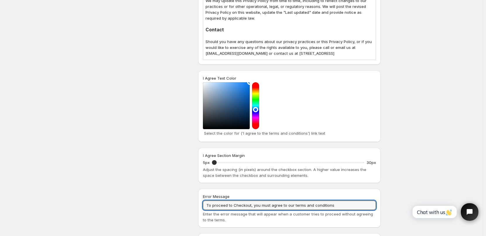
scroll to position [2536, 0]
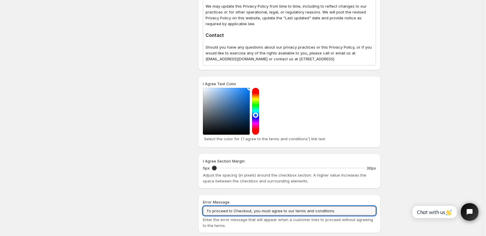
type input "To proceed to Checkout, you must agree to our terms and conditions"
